Goal: Transaction & Acquisition: Purchase product/service

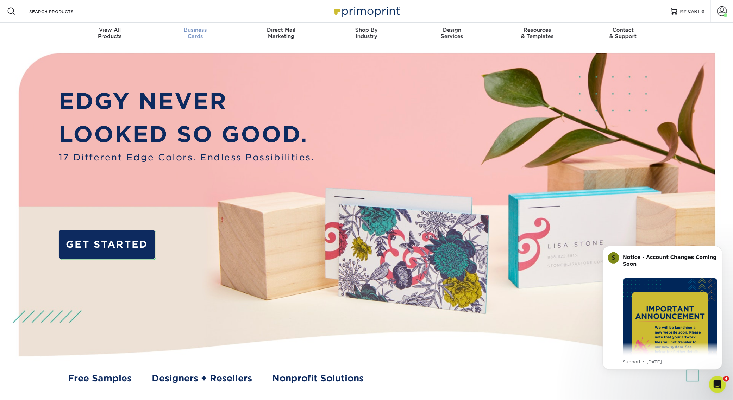
click at [201, 37] on div "Business Cards" at bounding box center [196, 33] width 86 height 13
click at [197, 30] on span "Business" at bounding box center [196, 30] width 86 height 6
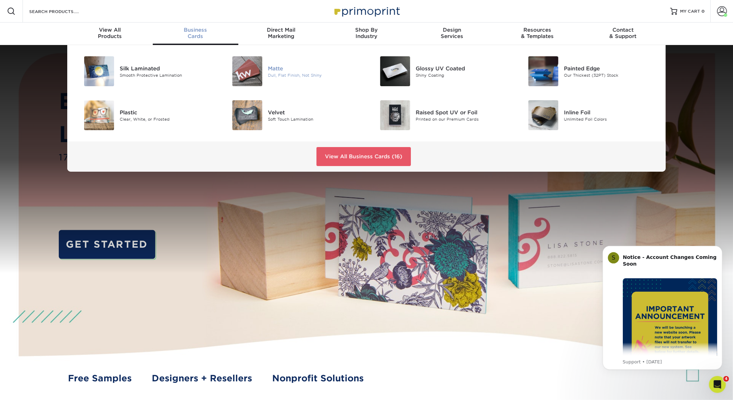
click at [265, 72] on div at bounding box center [243, 71] width 49 height 30
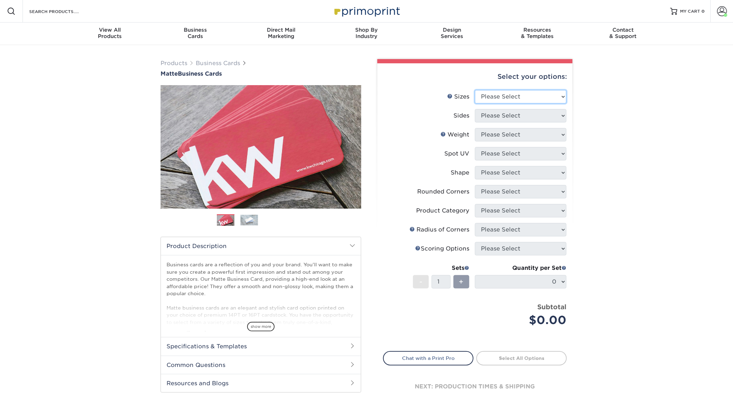
click at [531, 99] on select "Please Select 1.5" x 3.5" - Mini 1.75" x 3.5" - Mini 2" x 2" - Square 2" x 3" -…" at bounding box center [521, 96] width 92 height 13
select select "2.00x3.50"
click at [475, 90] on select "Please Select 1.5" x 3.5" - Mini 1.75" x 3.5" - Mini 2" x 2" - Square 2" x 3" -…" at bounding box center [521, 96] width 92 height 13
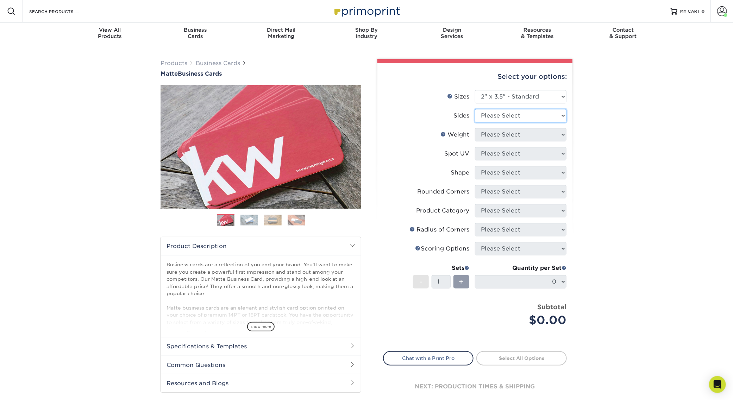
click at [527, 117] on select "Please Select Print Both Sides Print Front Only" at bounding box center [521, 115] width 92 height 13
select select "13abbda7-1d64-4f25-8bb2-c179b224825d"
click at [475, 109] on select "Please Select Print Both Sides Print Front Only" at bounding box center [521, 115] width 92 height 13
click at [532, 133] on select "Please Select 16PT 14PT" at bounding box center [521, 134] width 92 height 13
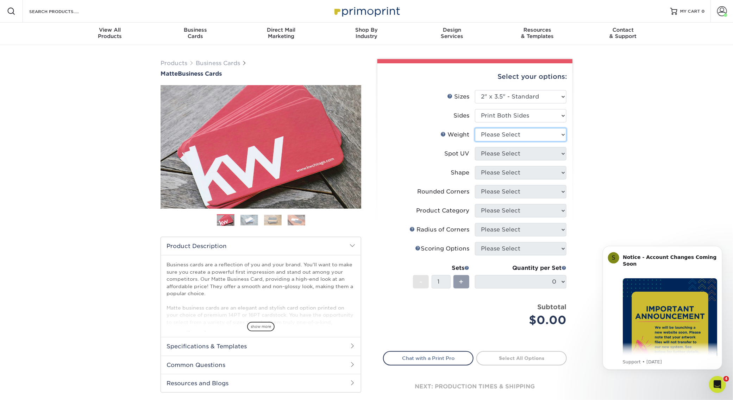
select select "16PT"
click at [475, 128] on select "Please Select 16PT 14PT" at bounding box center [521, 134] width 92 height 13
click at [526, 155] on select "Please Select No Spot UV Front and Back (Both Sides) Front Only Back Only" at bounding box center [521, 153] width 92 height 13
select select "3"
click at [475, 147] on select "Please Select No Spot UV Front and Back (Both Sides) Front Only Back Only" at bounding box center [521, 153] width 92 height 13
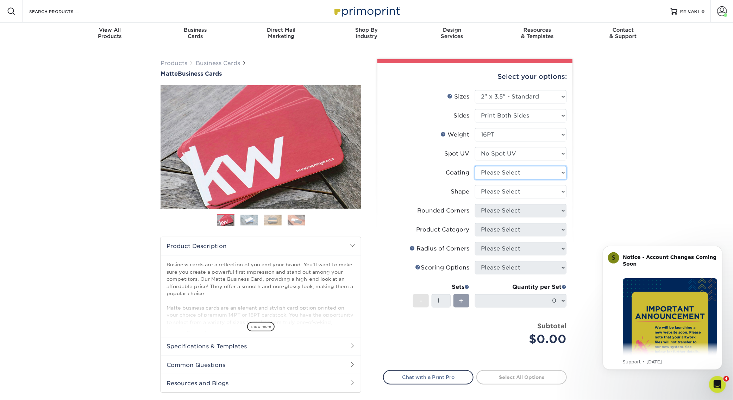
click at [521, 172] on select at bounding box center [521, 172] width 92 height 13
select select "121bb7b5-3b4d-429f-bd8d-bbf80e953313"
click at [475, 166] on select at bounding box center [521, 172] width 92 height 13
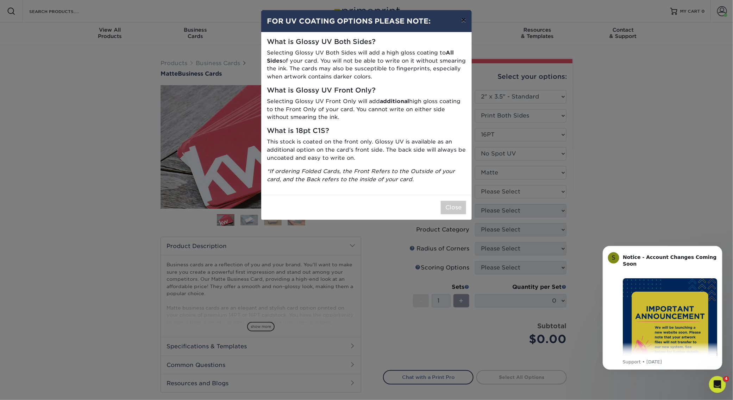
click at [466, 22] on button "×" at bounding box center [463, 20] width 16 height 20
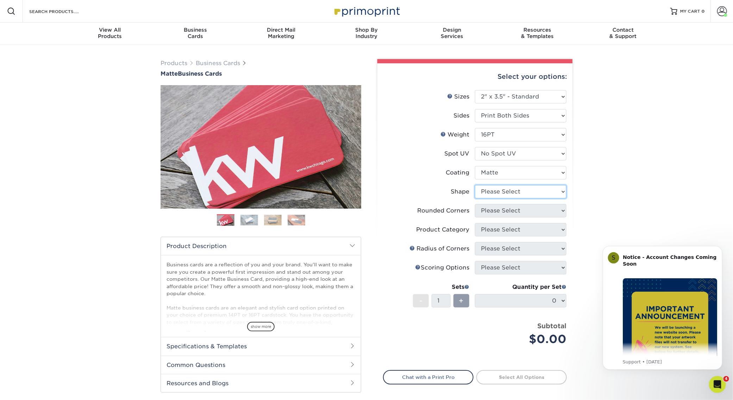
click at [537, 188] on select "Please Select Standard Oval" at bounding box center [521, 191] width 92 height 13
select select "standard"
click at [475, 185] on select "Please Select Standard Oval" at bounding box center [521, 191] width 92 height 13
click at [527, 210] on select "Please Select Yes - Round 2 Corners Yes - Round 4 Corners No" at bounding box center [521, 210] width 92 height 13
select select "0"
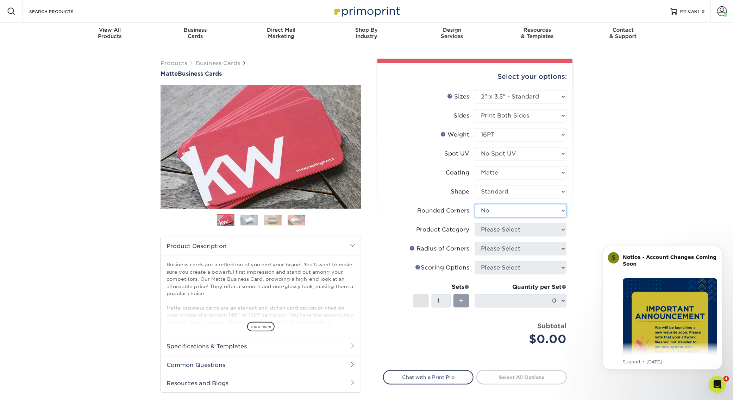
click at [475, 204] on select "Please Select Yes - Round 2 Corners Yes - Round 4 Corners No" at bounding box center [521, 210] width 92 height 13
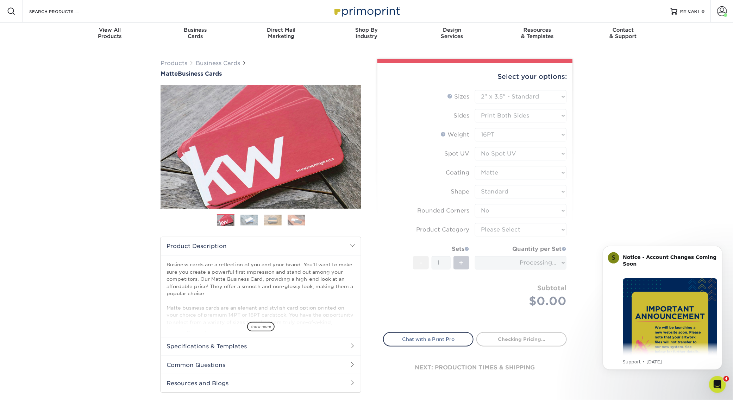
click at [534, 226] on form "Sizes Help Sizes Please Select 1.5" x 3.5" - Mini 1.75" x 3.5" - Mini 2" x 2" -…" at bounding box center [475, 207] width 184 height 234
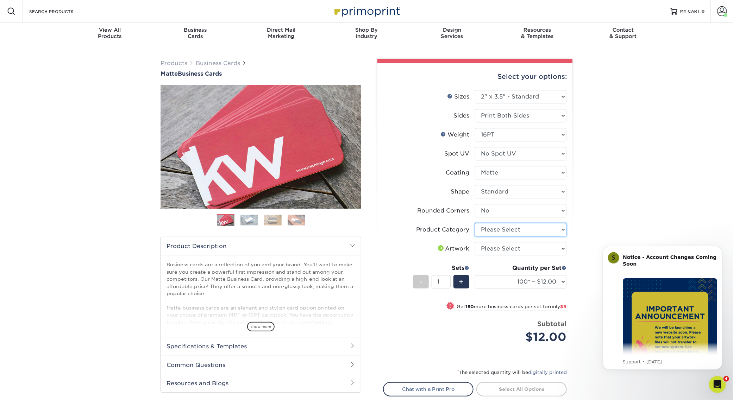
click at [523, 227] on select "Please Select Business Cards" at bounding box center [521, 229] width 92 height 13
select select "3b5148f1-0588-4f88-a218-97bcfdce65c1"
click at [475, 223] on select "Please Select Business Cards" at bounding box center [521, 229] width 92 height 13
click at [527, 246] on select "Please Select I will upload files I need a design - $100" at bounding box center [521, 248] width 92 height 13
select select "upload"
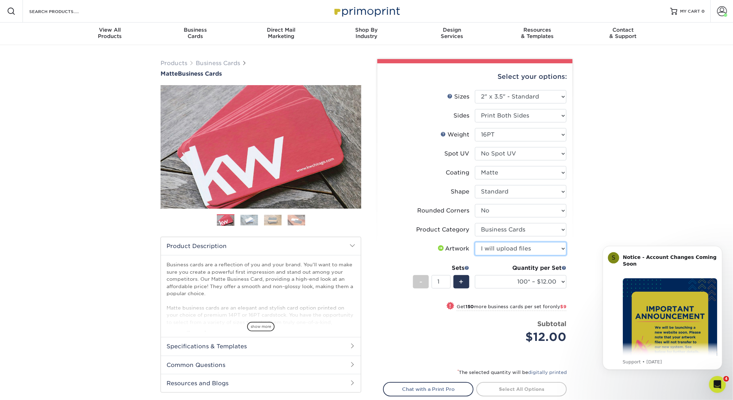
click at [475, 242] on select "Please Select I will upload files I need a design - $100" at bounding box center [521, 248] width 92 height 13
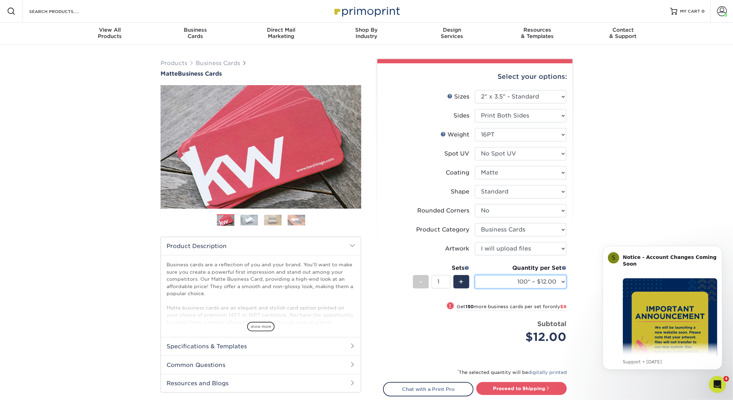
click at [552, 284] on select "100* – $12.00 250* – $21.00 500 – $42.00 1000 – $53.00 2500 – $95.00 5000 – $18…" at bounding box center [521, 281] width 92 height 13
select select "250* – $21.00"
click at [475, 275] on select "100* – $12.00 250* – $21.00 500 – $42.00 1000 – $53.00 2500 – $95.00 5000 – $18…" at bounding box center [521, 281] width 92 height 13
click at [536, 278] on select "100* – $12.00 250* – $21.00 500 – $42.00 1000 – $53.00 2500 – $95.00 5000 – $18…" at bounding box center [521, 281] width 92 height 13
click at [521, 387] on link "Proceed to Shipping" at bounding box center [521, 388] width 90 height 13
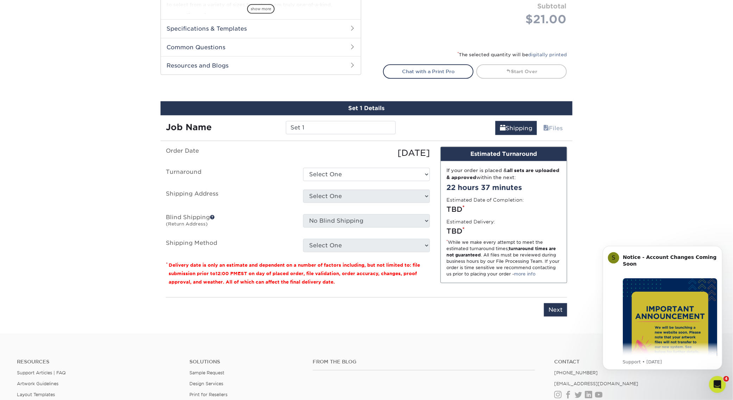
scroll to position [401, 0]
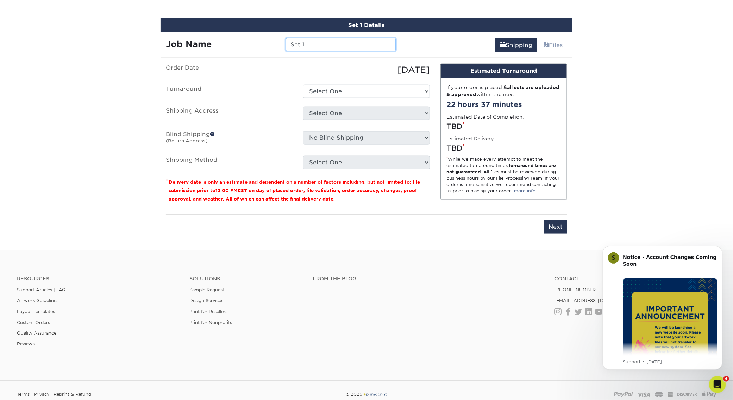
click at [321, 45] on input "Set 1" at bounding box center [340, 44] width 109 height 13
type input "[PERSON_NAME]"
click at [352, 90] on select "Select One 2-4 Business Days 2 Day Next Business Day" at bounding box center [366, 91] width 127 height 13
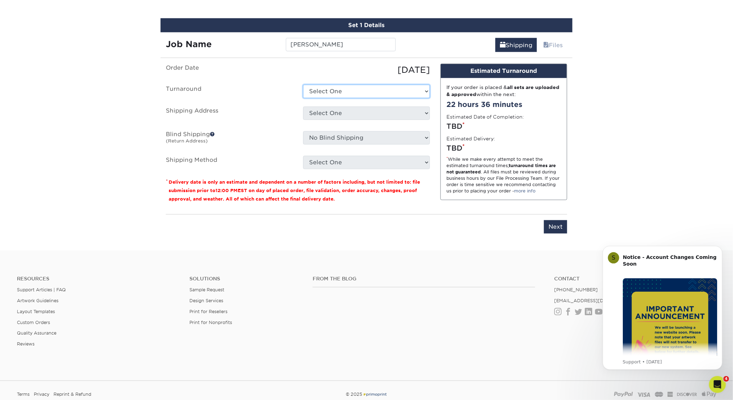
select select "23721297-b68b-4846-ba83-3171e6bd9d78"
click at [303, 85] on select "Select One 2-4 Business Days 2 Day Next Business Day" at bounding box center [366, 91] width 127 height 13
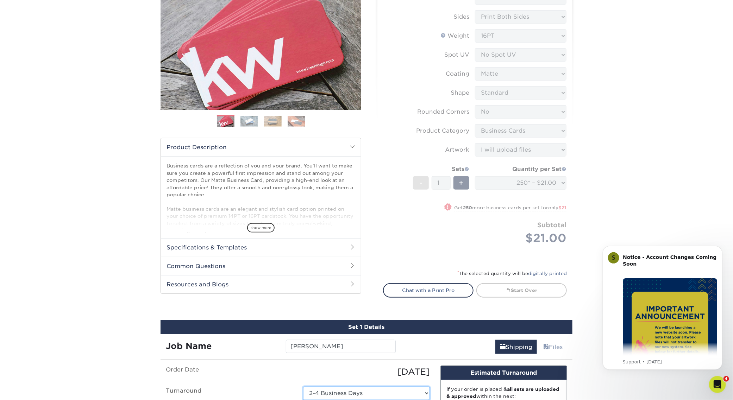
scroll to position [0, 0]
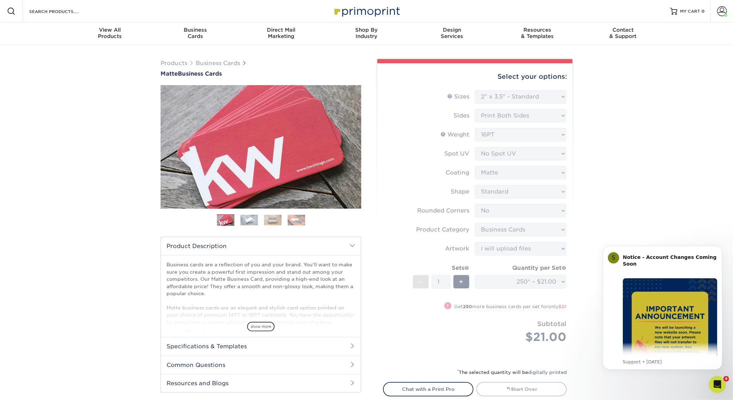
click at [514, 93] on form "Sizes Help Sizes Please Select 1.5" x 3.5" - Mini 1.75" x 3.5" - Mini 2" x 2" -…" at bounding box center [475, 225] width 184 height 270
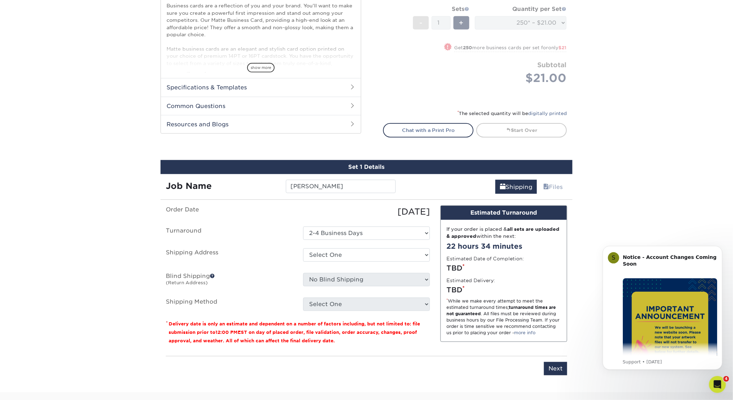
scroll to position [285, 0]
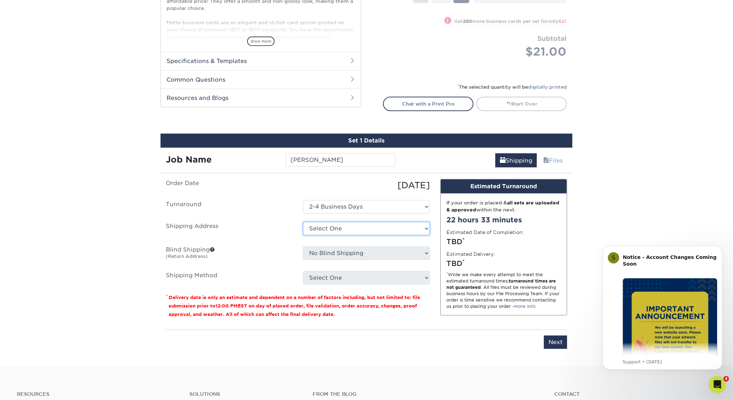
click at [354, 225] on select "Select One Dave Karston – GR Dave Karston – GR Dave Karston – GR Dave Mechem - …" at bounding box center [366, 228] width 127 height 13
select select "282130"
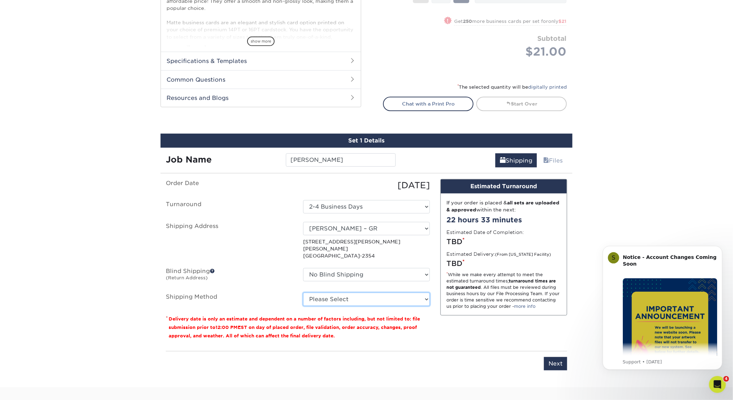
click at [390, 293] on select "Please Select Ground Shipping (+$7.84) 3 Day Shipping Service (+$15.33) 2 Day A…" at bounding box center [366, 299] width 127 height 13
select select "03"
click at [303, 293] on select "Please Select Ground Shipping (+$7.84) 3 Day Shipping Service (+$15.33) 2 Day A…" at bounding box center [366, 299] width 127 height 13
click at [558, 357] on input "Next" at bounding box center [555, 363] width 23 height 13
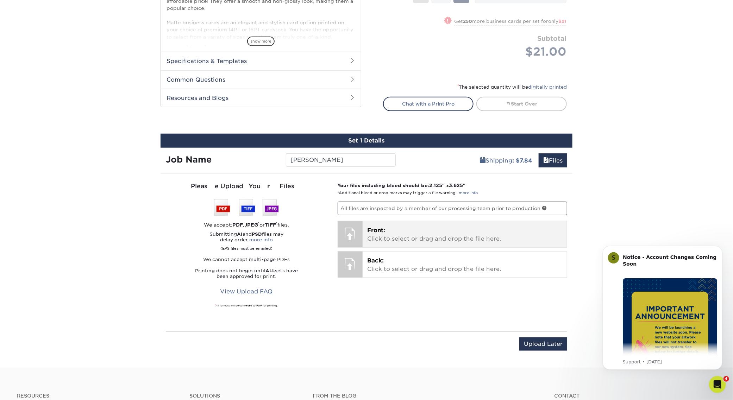
click at [416, 234] on p "Front: Click to select or drag and drop the file here." at bounding box center [464, 234] width 195 height 17
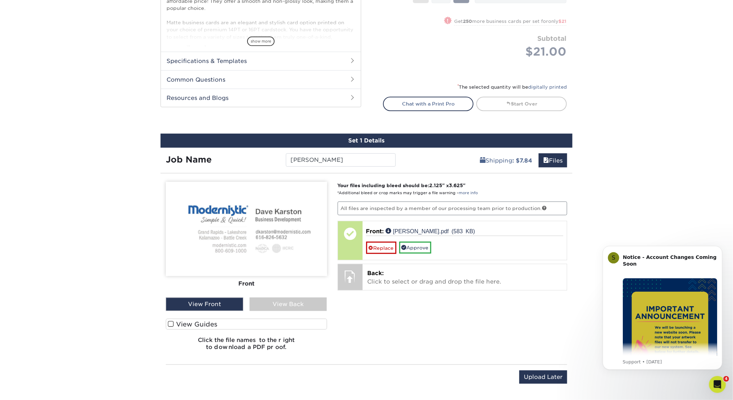
click at [301, 303] on div "View Back" at bounding box center [288, 304] width 77 height 13
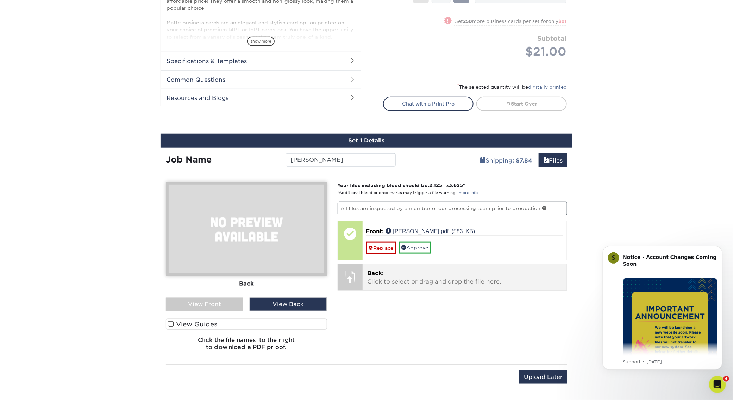
click at [396, 281] on p "Back: Click to select or drag and drop the file here." at bounding box center [464, 277] width 195 height 17
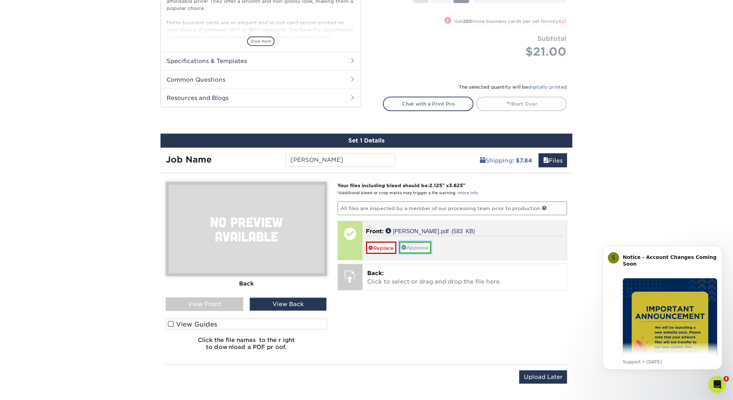
click at [416, 247] on link "Approve" at bounding box center [415, 248] width 32 height 12
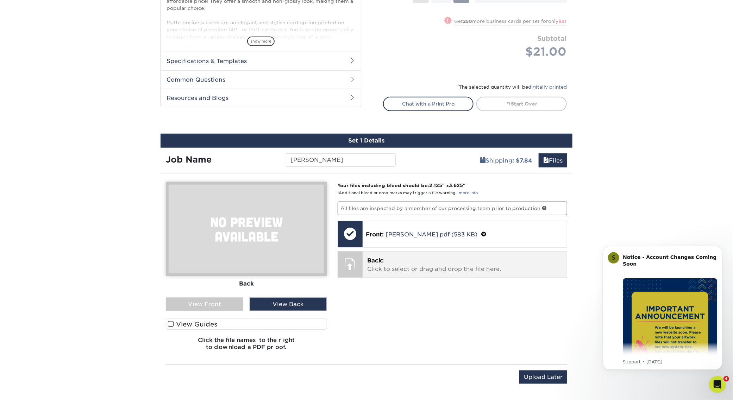
click at [397, 265] on p "Back: Click to select or drag and drop the file here." at bounding box center [464, 265] width 195 height 17
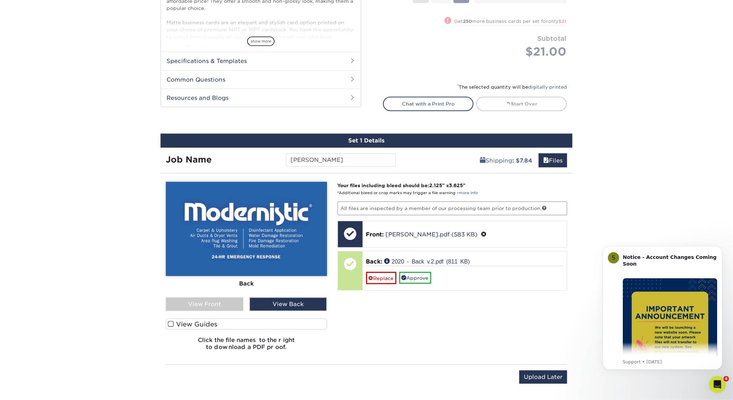
click at [211, 304] on div "View Front" at bounding box center [204, 304] width 77 height 13
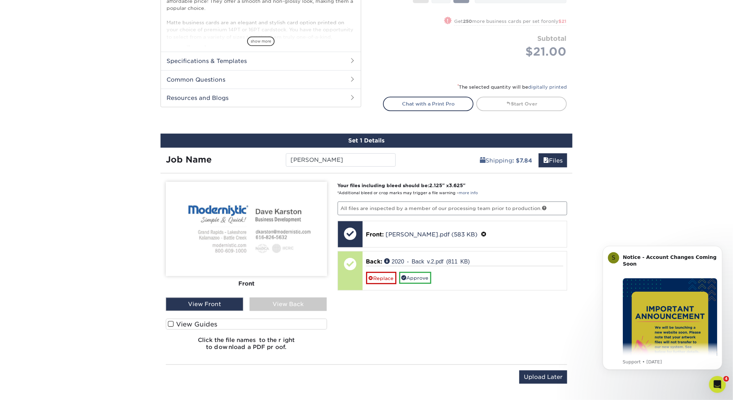
click at [296, 301] on div "View Back" at bounding box center [288, 304] width 77 height 13
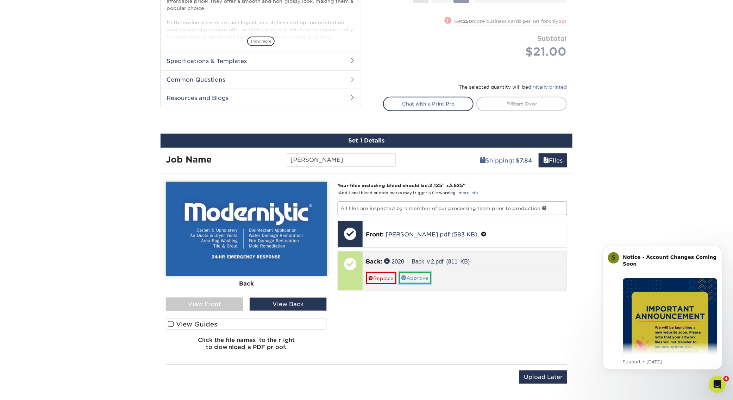
click at [424, 276] on link "Approve" at bounding box center [415, 278] width 32 height 12
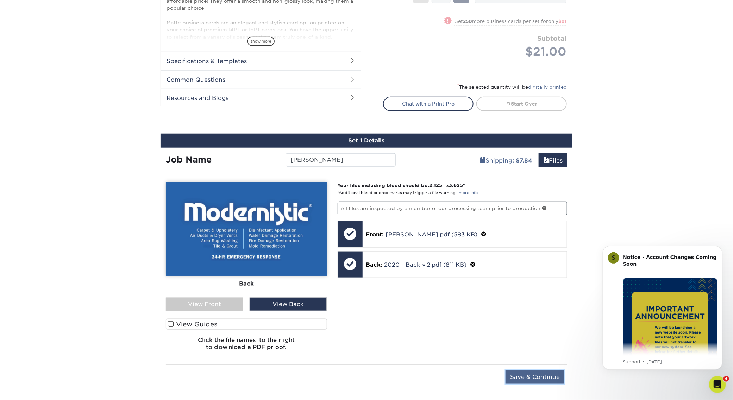
click at [537, 371] on input "Save & Continue" at bounding box center [534, 377] width 59 height 13
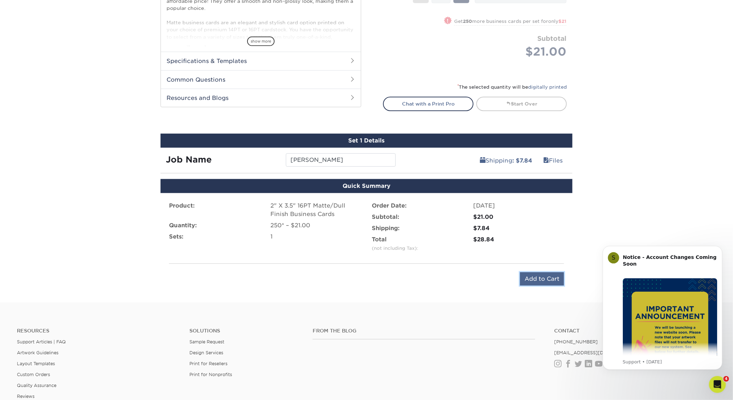
click at [544, 275] on input "Add to Cart" at bounding box center [542, 278] width 44 height 13
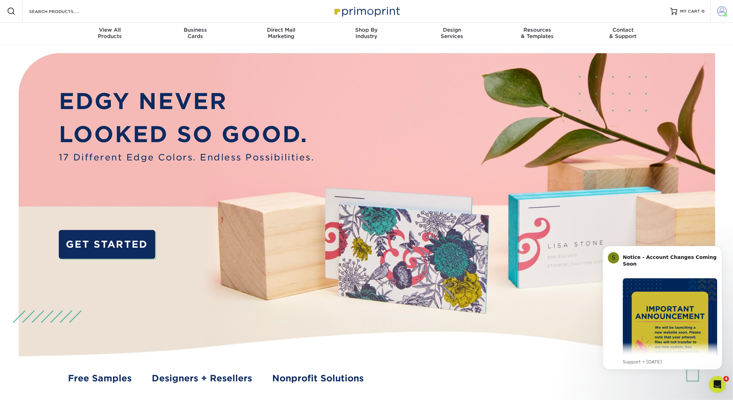
click at [716, 12] on link "Account" at bounding box center [721, 11] width 23 height 23
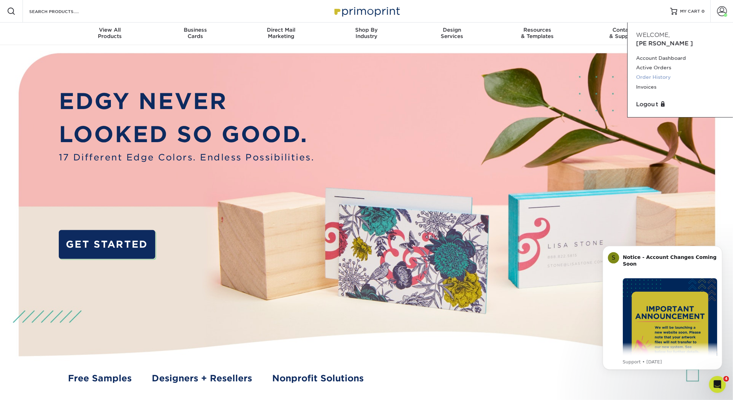
click at [652, 73] on link "Order History" at bounding box center [680, 78] width 88 height 10
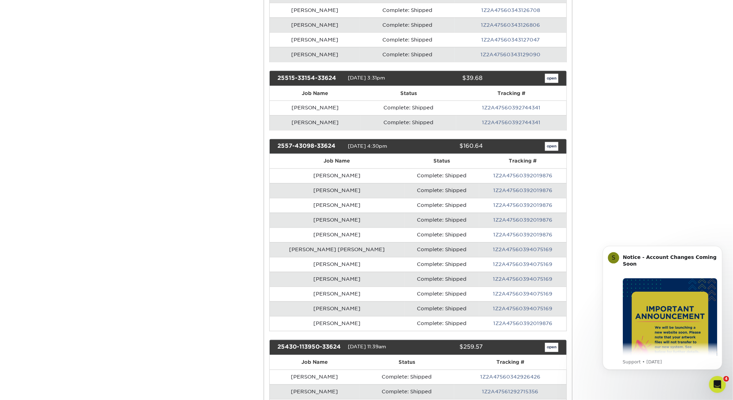
scroll to position [787, 0]
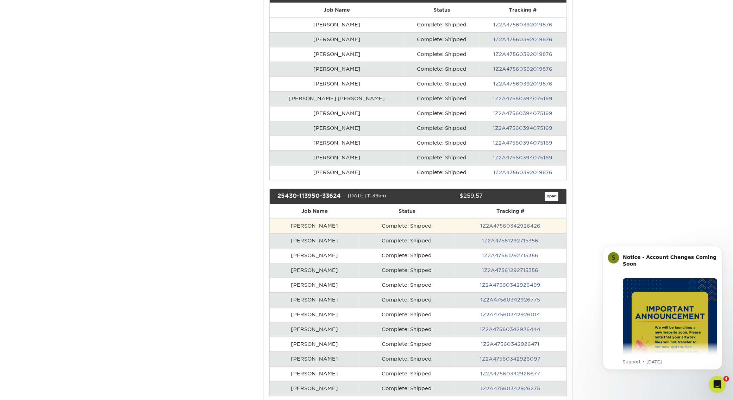
click at [546, 219] on td "1Z2A47560342926426" at bounding box center [510, 226] width 112 height 15
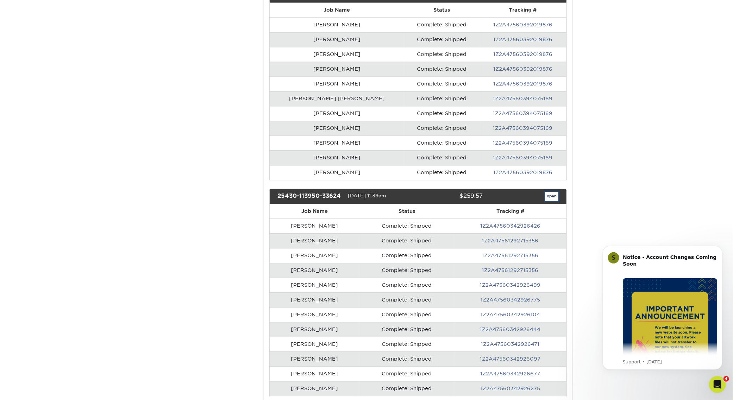
click at [548, 192] on link "open" at bounding box center [551, 196] width 13 height 9
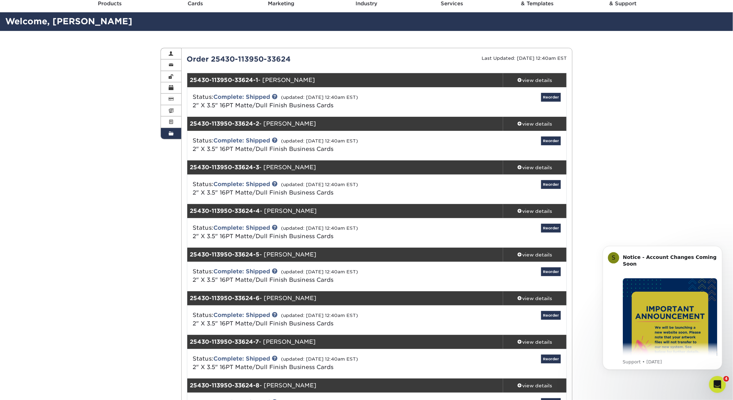
scroll to position [27, 0]
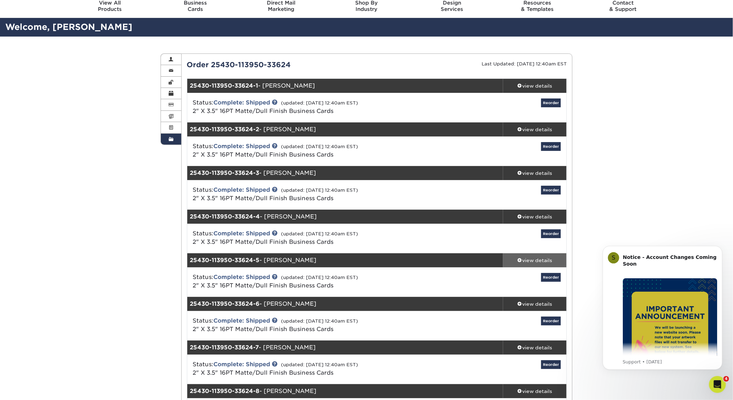
click at [545, 259] on div "view details" at bounding box center [534, 260] width 63 height 7
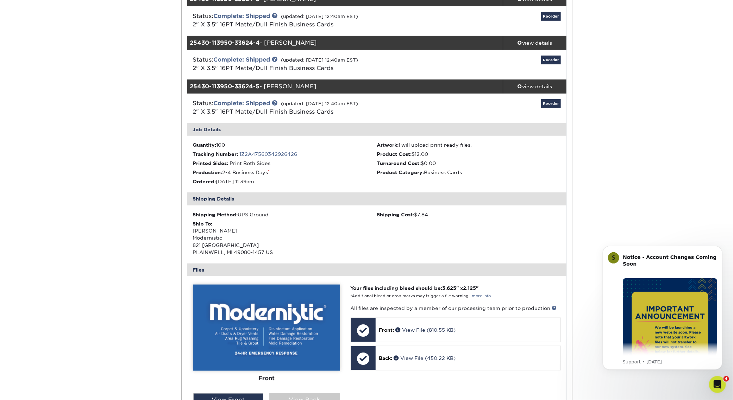
scroll to position [203, 0]
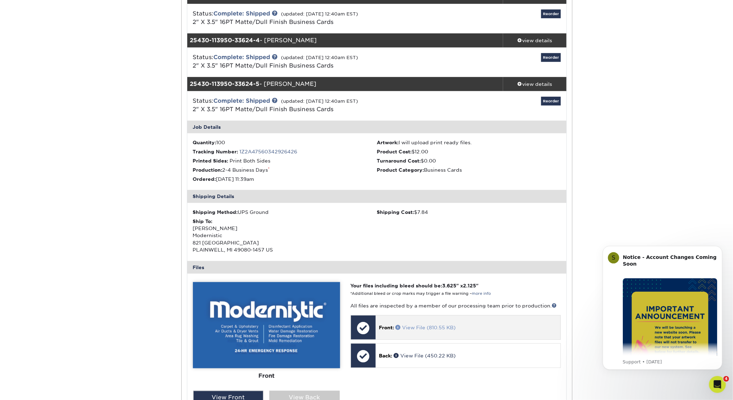
click at [446, 327] on link "View File (810.55 KB)" at bounding box center [426, 328] width 60 height 6
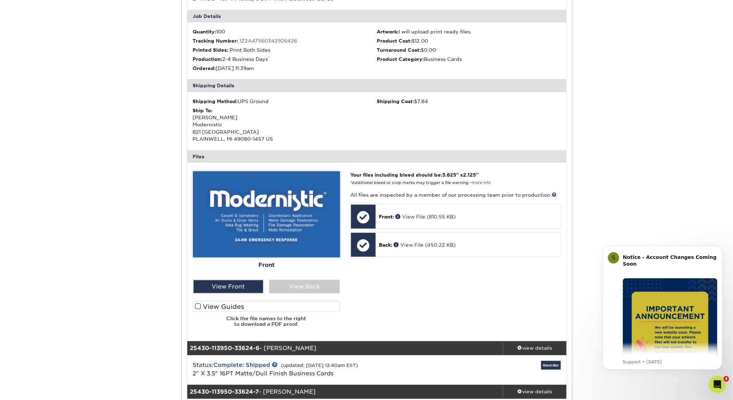
scroll to position [335, 0]
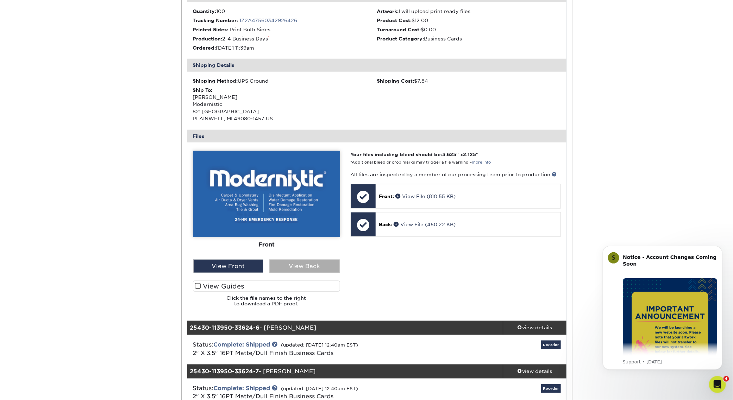
click at [312, 261] on div "View Back" at bounding box center [304, 266] width 70 height 13
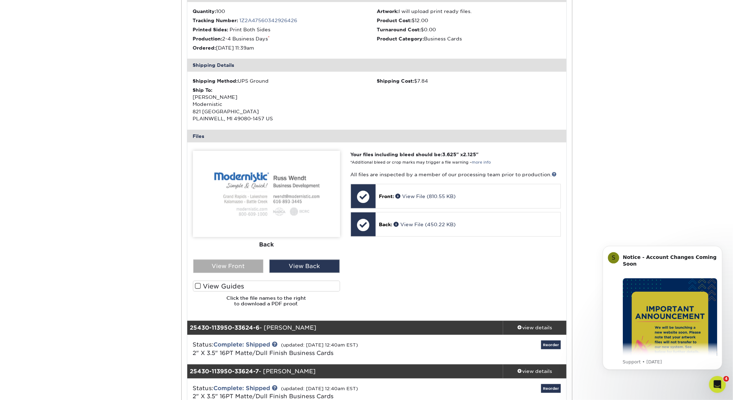
click at [238, 264] on div "View Front" at bounding box center [228, 266] width 70 height 13
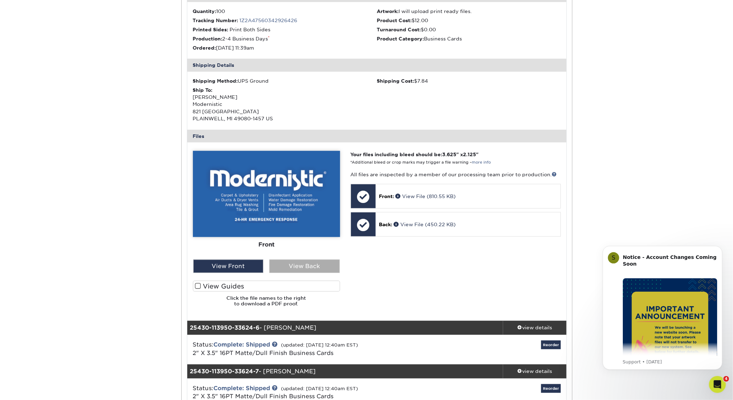
click at [317, 266] on div "View Back" at bounding box center [304, 266] width 70 height 13
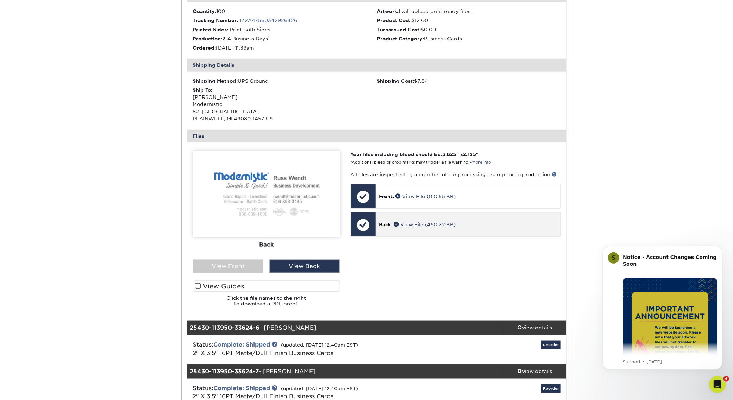
click at [490, 232] on div "Back: View File (450.22 KB)" at bounding box center [468, 225] width 185 height 24
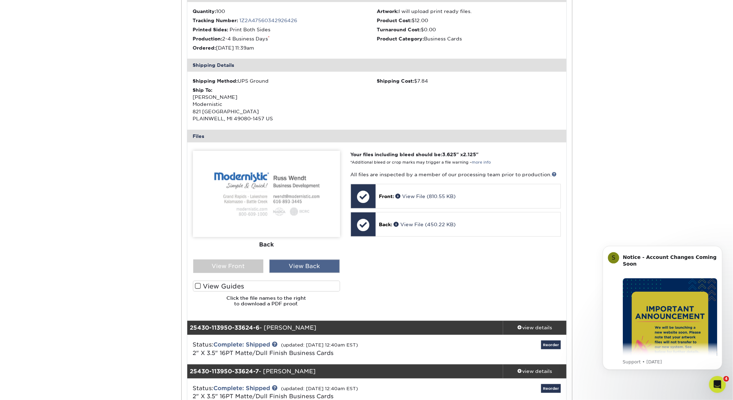
click at [304, 266] on div "View Back" at bounding box center [304, 266] width 70 height 13
click at [207, 261] on div "View Front" at bounding box center [228, 266] width 70 height 13
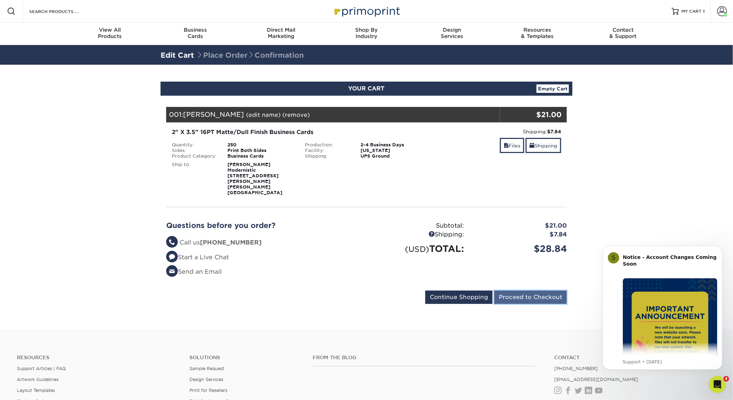
click at [546, 293] on input "Proceed to Checkout" at bounding box center [530, 297] width 73 height 13
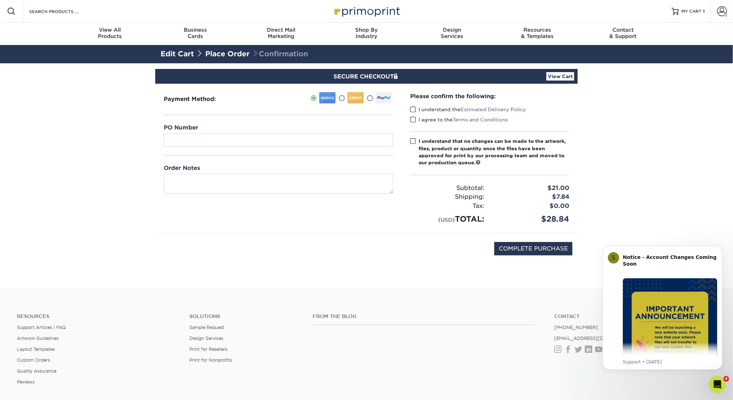
click at [342, 98] on span at bounding box center [342, 98] width 6 height 7
click at [0, 0] on input "radio" at bounding box center [0, 0] width 0 height 0
click at [319, 144] on select "MasterCard - XXXX4199 MasterCard - XXXX7916 MasterCard - XXXX4100 MasterCard - …" at bounding box center [278, 139] width 229 height 13
select select "64954"
click at [164, 133] on select "MasterCard - XXXX4199 MasterCard - XXXX7916 MasterCard - XXXX4100 MasterCard - …" at bounding box center [278, 139] width 229 height 13
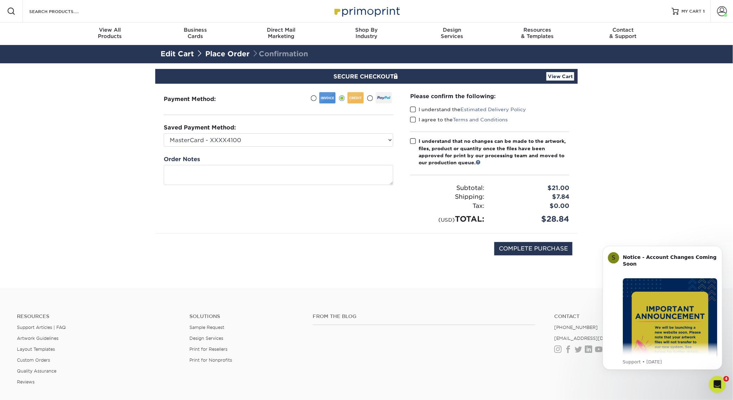
click at [410, 110] on span at bounding box center [413, 109] width 6 height 7
click at [0, 0] on input "I understand the Estimated Delivery Policy" at bounding box center [0, 0] width 0 height 0
click at [414, 120] on span at bounding box center [413, 120] width 6 height 7
click at [0, 0] on input "I agree to the Terms and Conditions" at bounding box center [0, 0] width 0 height 0
click at [414, 140] on span at bounding box center [413, 141] width 6 height 7
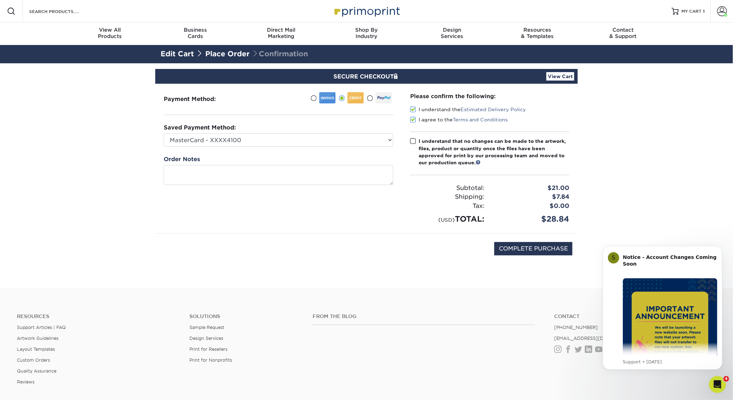
click at [0, 0] on input "I understand that no changes can be made to the artwork, files, product or quan…" at bounding box center [0, 0] width 0 height 0
click at [528, 248] on input "COMPLETE PURCHASE" at bounding box center [533, 248] width 78 height 13
type input "PROCESSING, PLEASE WAIT..."
